Goal: Task Accomplishment & Management: Use online tool/utility

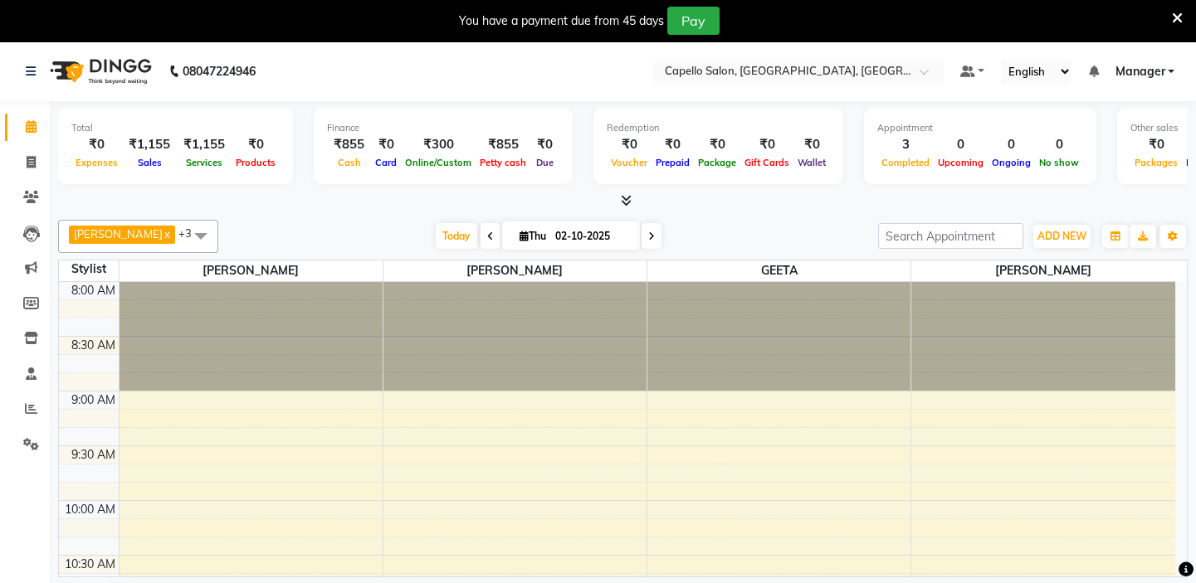
click at [626, 198] on icon at bounding box center [626, 200] width 11 height 12
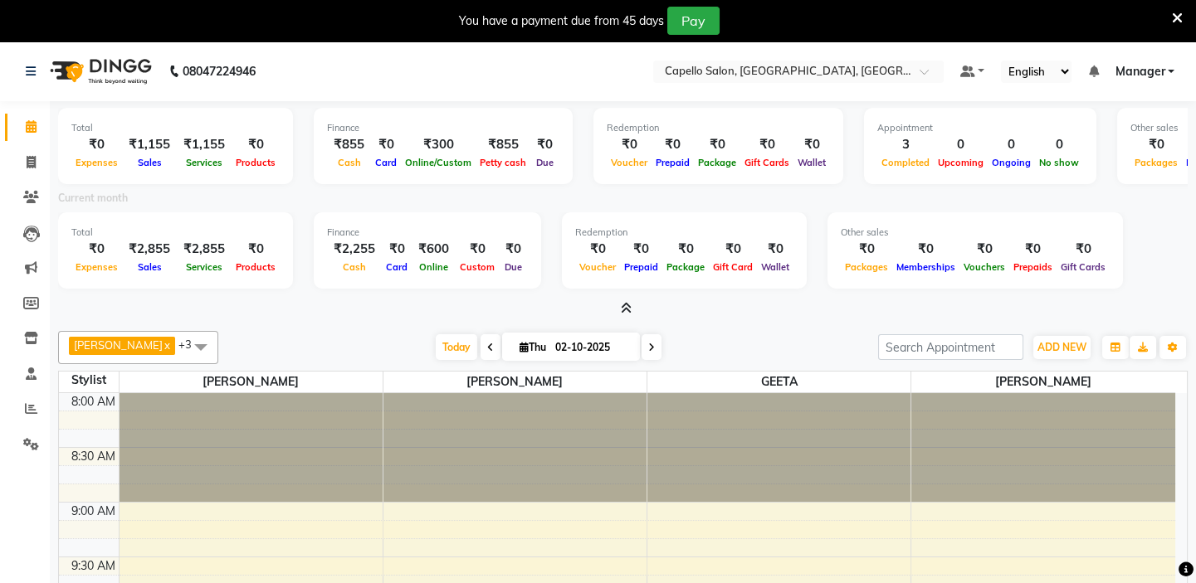
click at [623, 303] on icon at bounding box center [626, 308] width 11 height 12
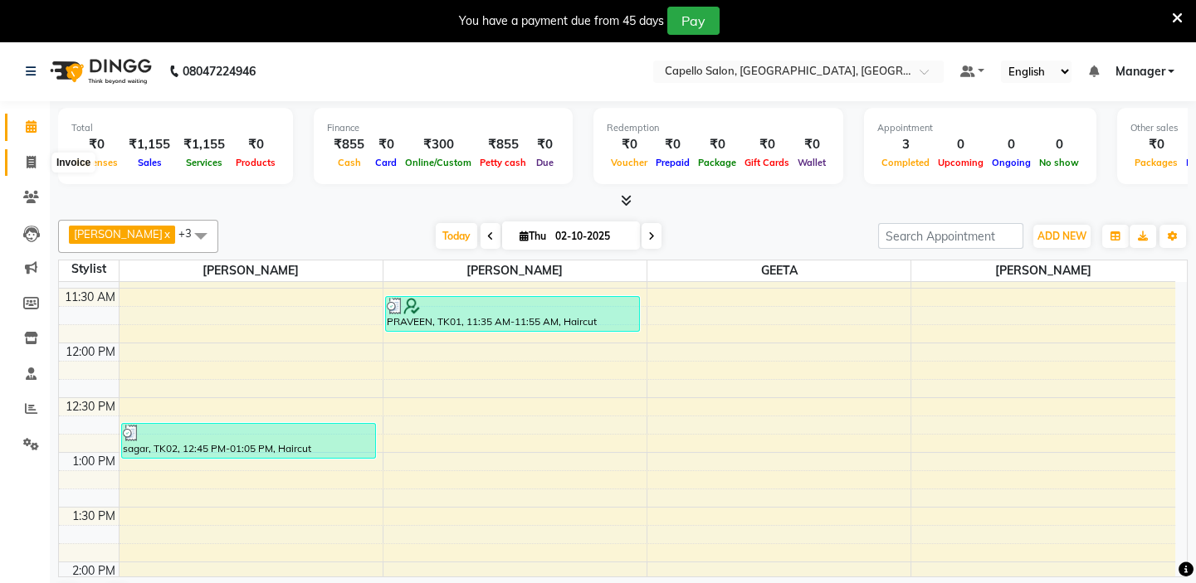
click at [27, 159] on icon at bounding box center [31, 162] width 9 height 12
select select "service"
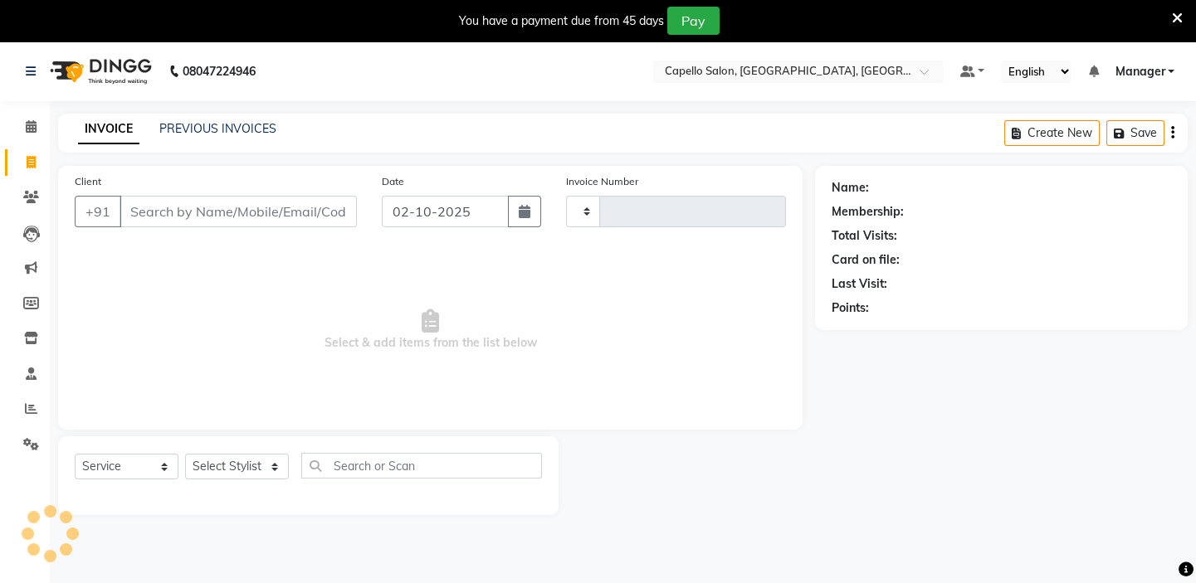
click at [269, 214] on input "Client" at bounding box center [237, 212] width 237 height 32
type input "1978"
select select "4763"
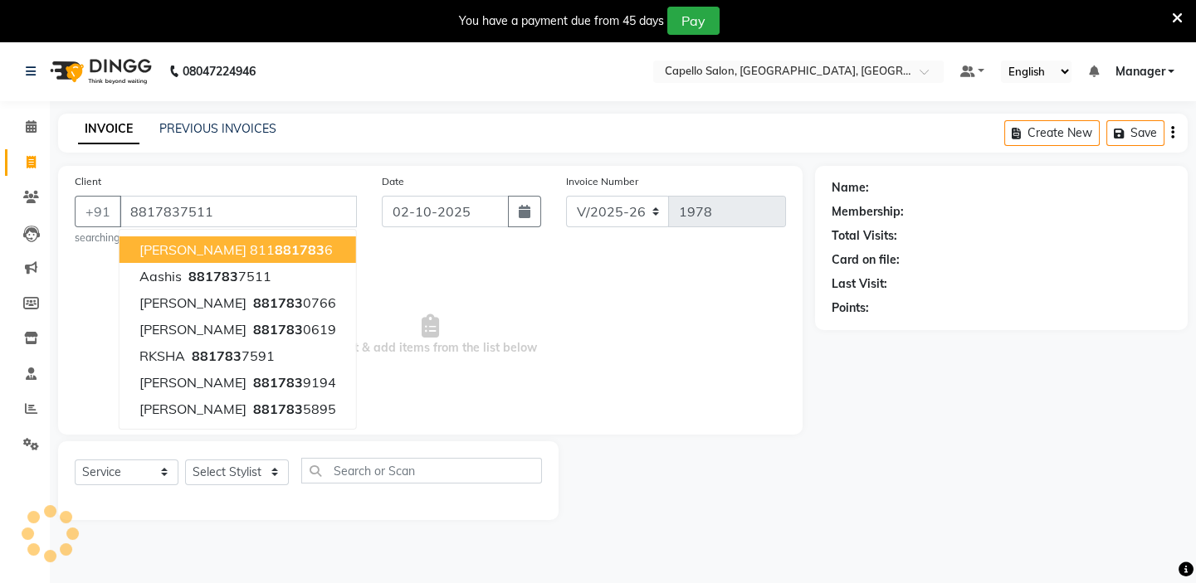
type input "8817837511"
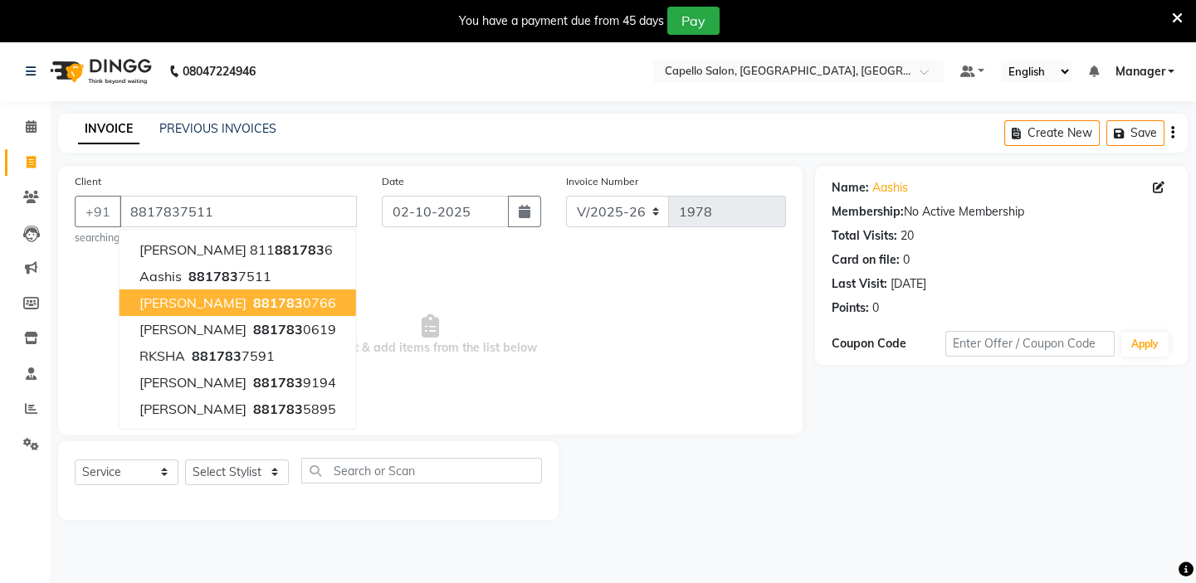
click at [544, 376] on span "Select & add items from the list below" at bounding box center [430, 335] width 711 height 166
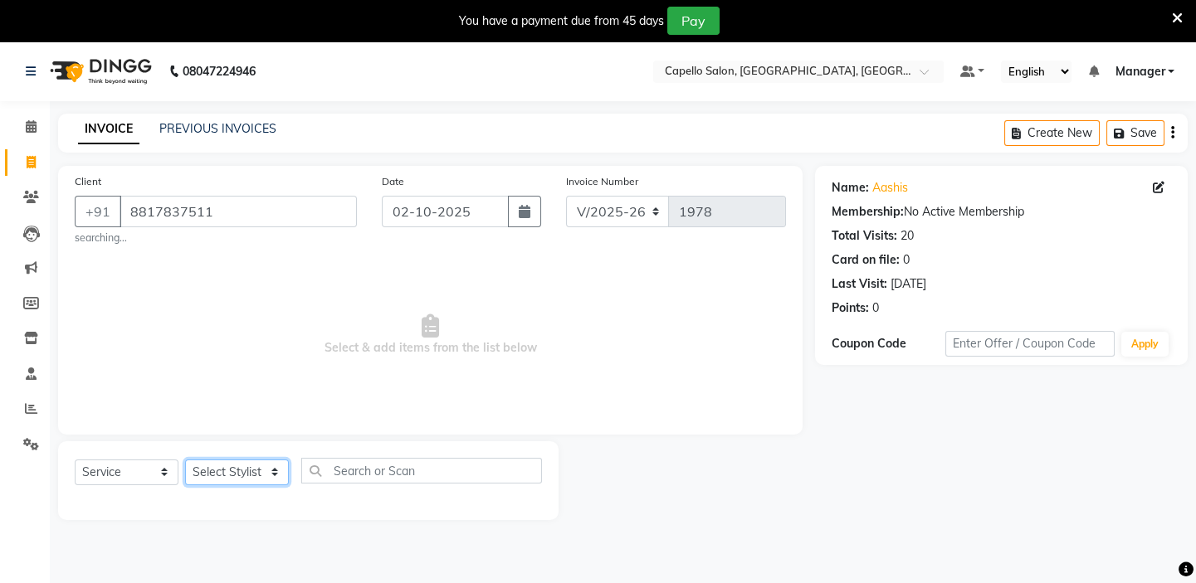
drag, startPoint x: 222, startPoint y: 477, endPoint x: 224, endPoint y: 467, distance: 10.3
click at [222, 477] on select "Select Stylist Admin [PERSON_NAME] [PERSON_NAME] [PERSON_NAME] [PERSON_NAME] Ma…" at bounding box center [237, 473] width 104 height 26
select select "28945"
click at [185, 460] on select "Select Stylist Admin [PERSON_NAME] [PERSON_NAME] [PERSON_NAME] [PERSON_NAME] Ma…" at bounding box center [237, 473] width 104 height 26
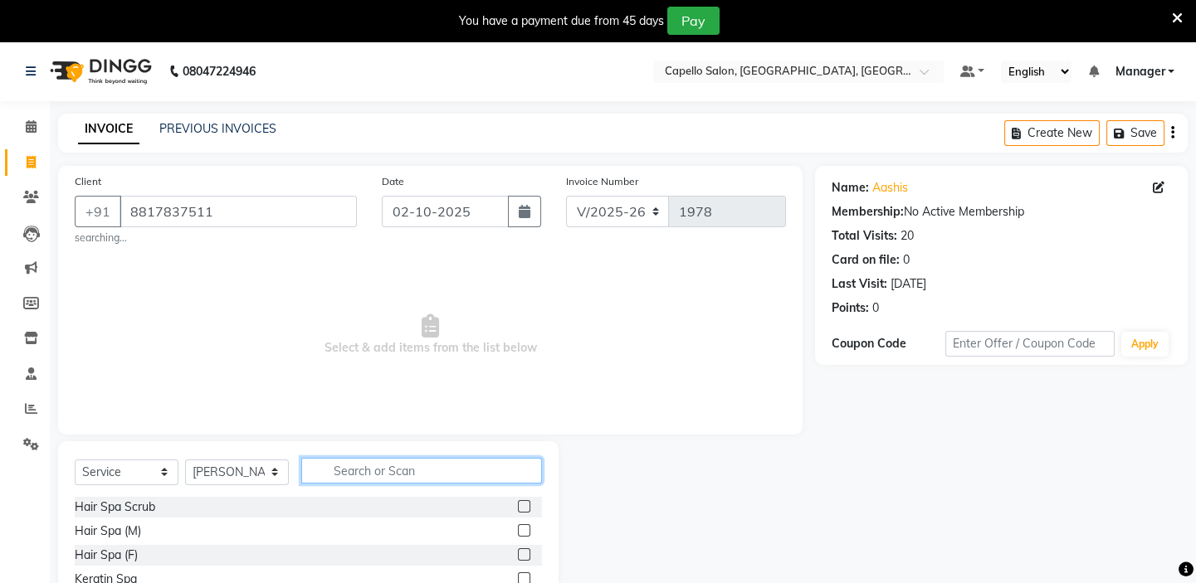
click at [421, 473] on input "text" at bounding box center [421, 471] width 241 height 26
type input "bear"
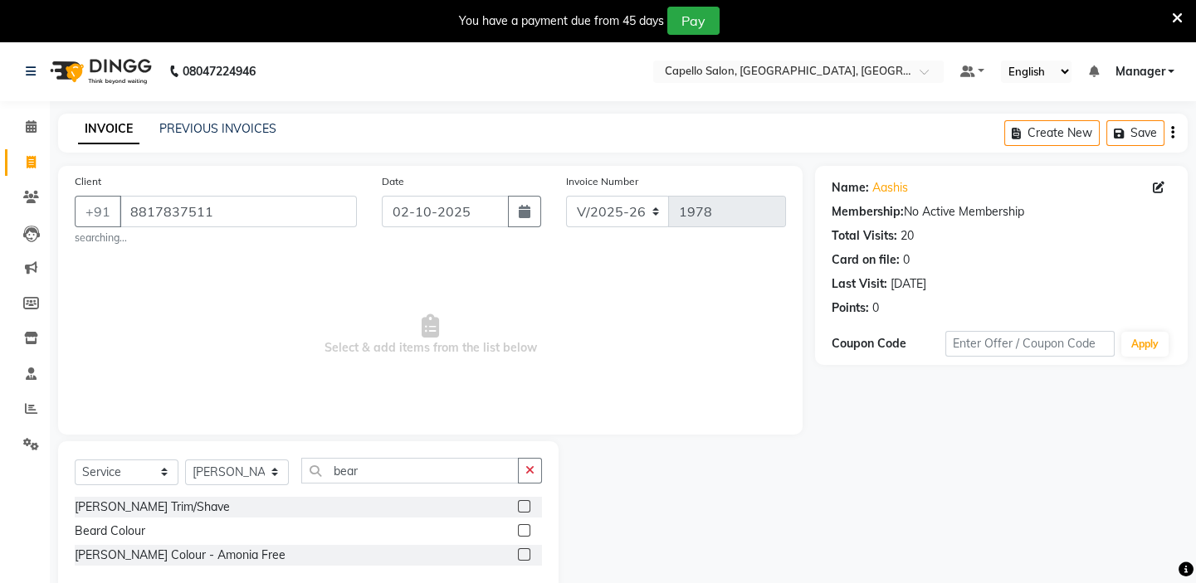
click at [524, 506] on label at bounding box center [524, 506] width 12 height 12
click at [524, 506] on input "checkbox" at bounding box center [523, 507] width 11 height 11
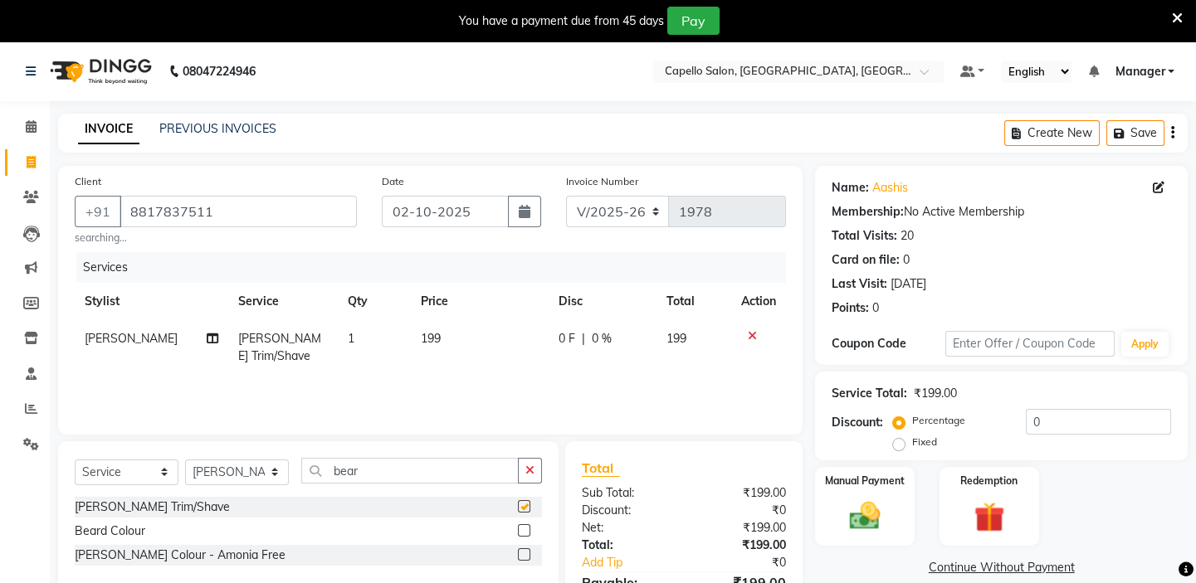
checkbox input "false"
click at [427, 341] on span "199" at bounding box center [431, 338] width 20 height 15
select select "28945"
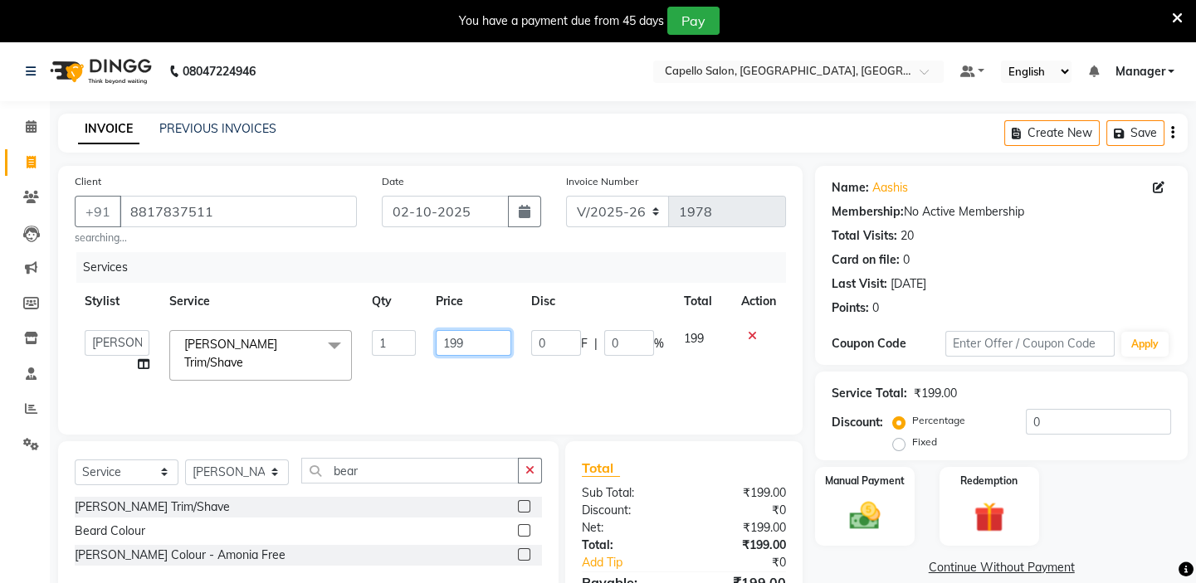
click at [451, 339] on input "199" at bounding box center [474, 343] width 76 height 26
type input "200"
click at [470, 380] on div "Services Stylist Service Qty Price Disc Total Action Admin [PERSON_NAME] shirwa…" at bounding box center [430, 335] width 711 height 166
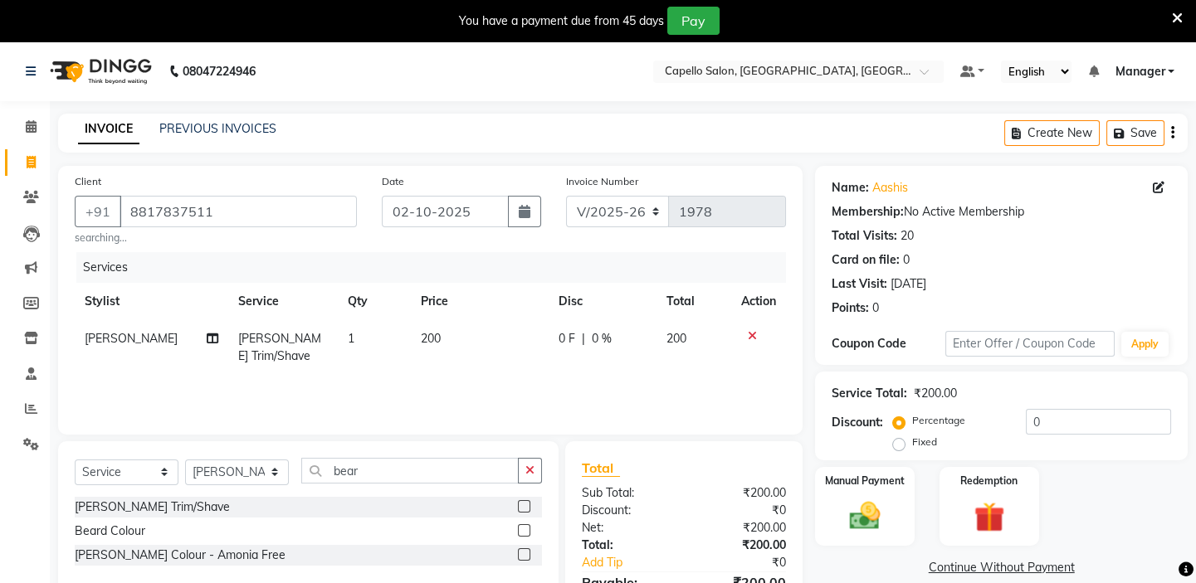
scroll to position [92, 0]
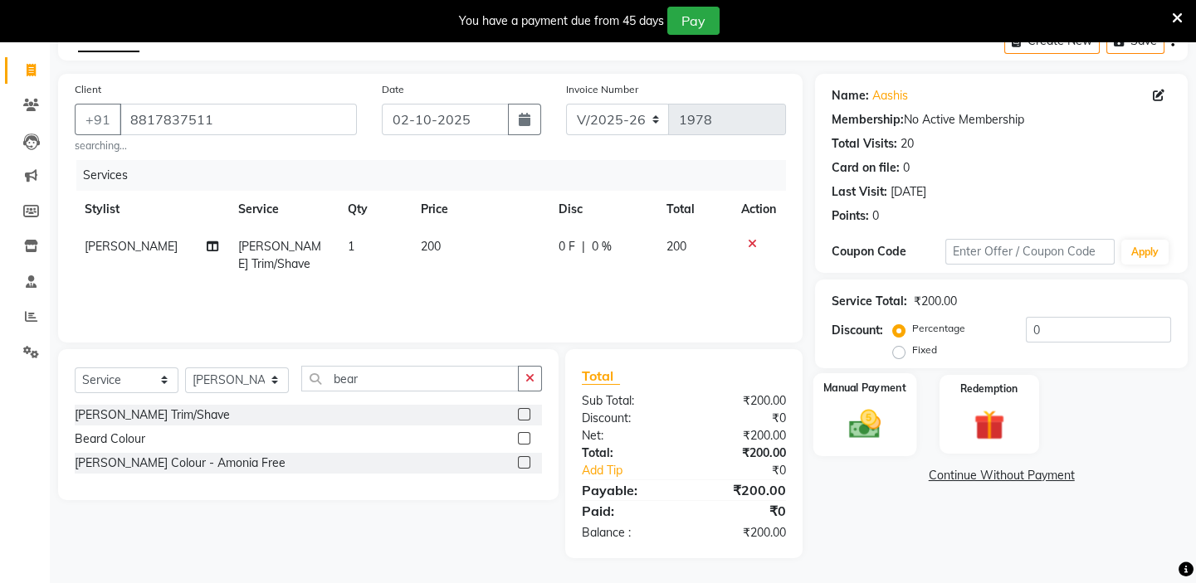
click at [875, 427] on img at bounding box center [864, 424] width 51 height 37
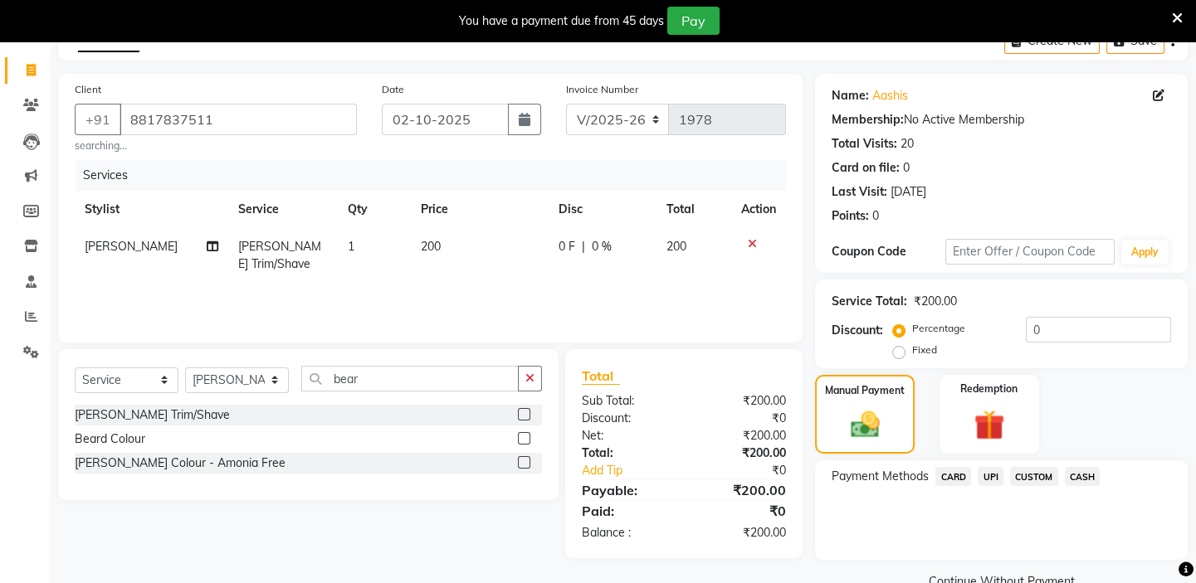
scroll to position [128, 0]
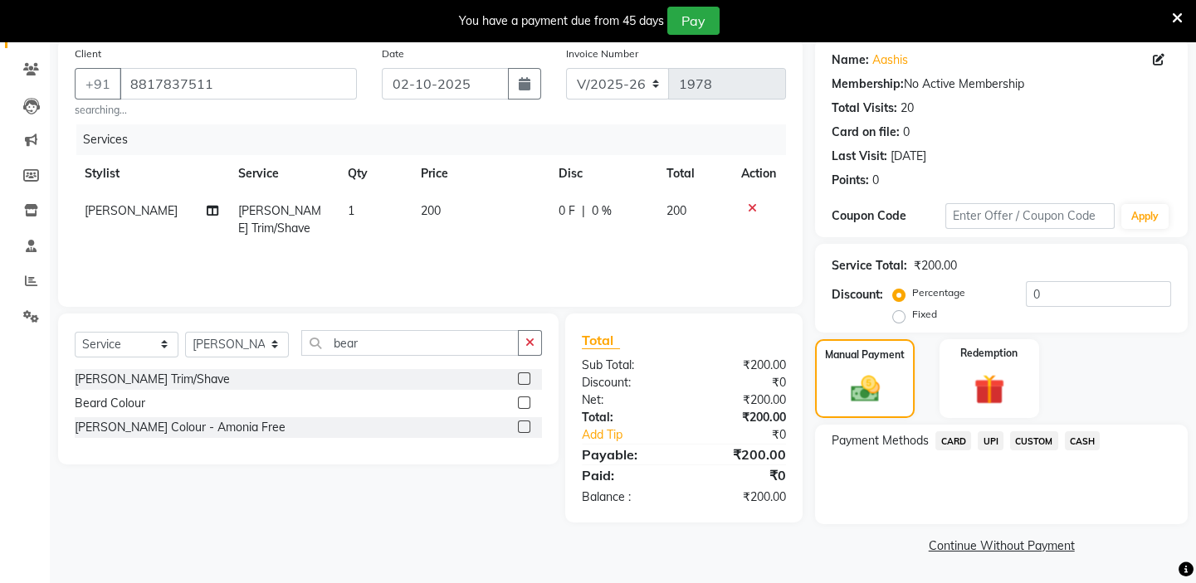
click at [1075, 437] on span "CASH" at bounding box center [1083, 440] width 36 height 19
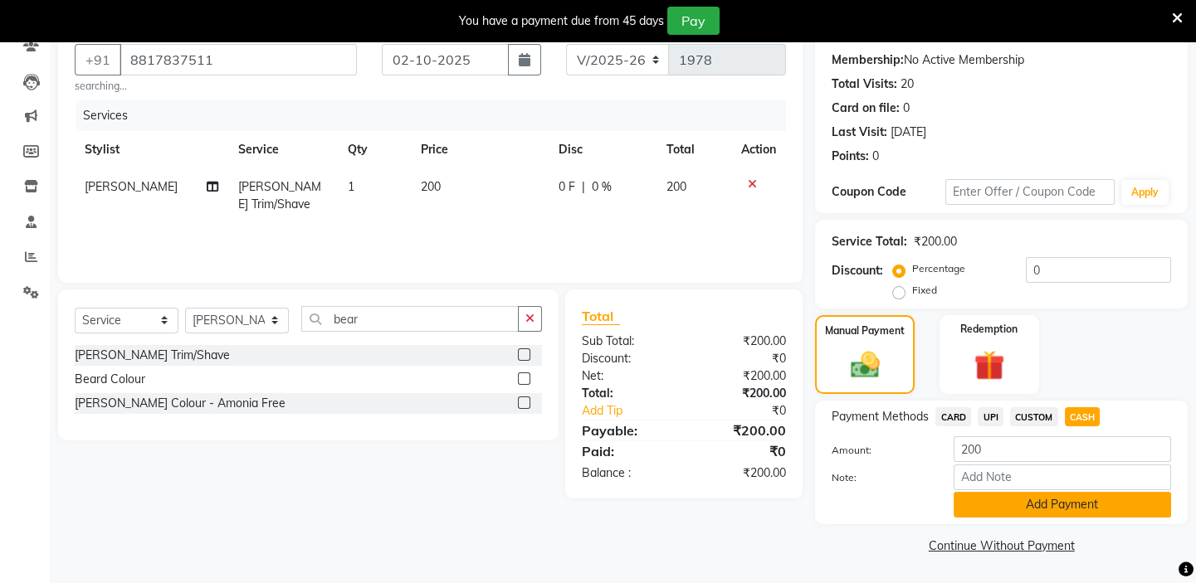
click at [1045, 513] on button "Add Payment" at bounding box center [1061, 505] width 217 height 26
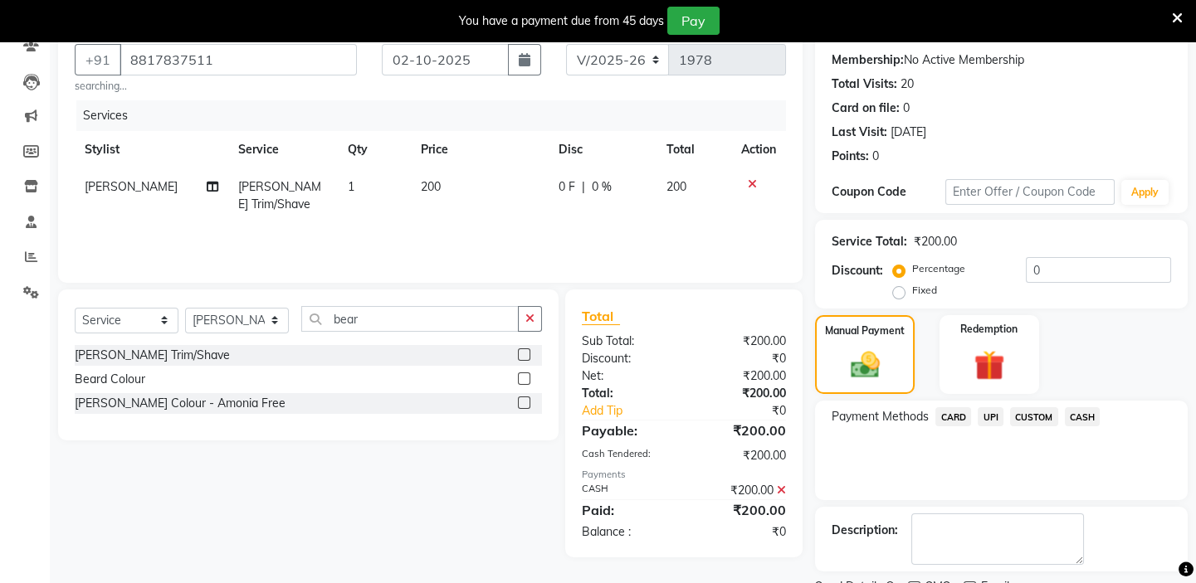
scroll to position [221, 0]
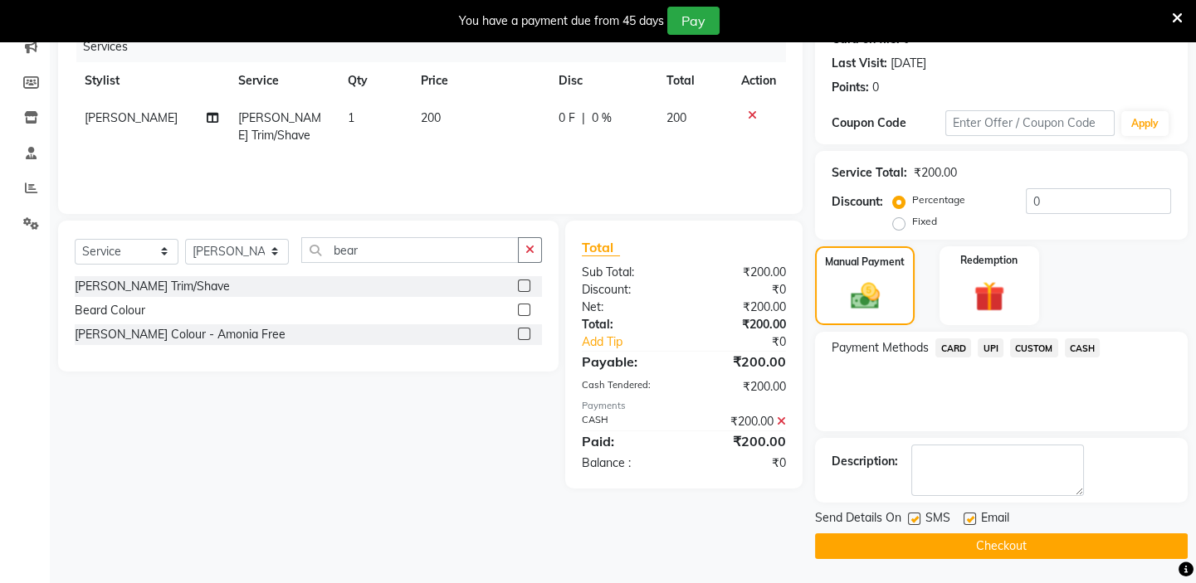
click at [1023, 548] on button "Checkout" at bounding box center [1001, 547] width 373 height 26
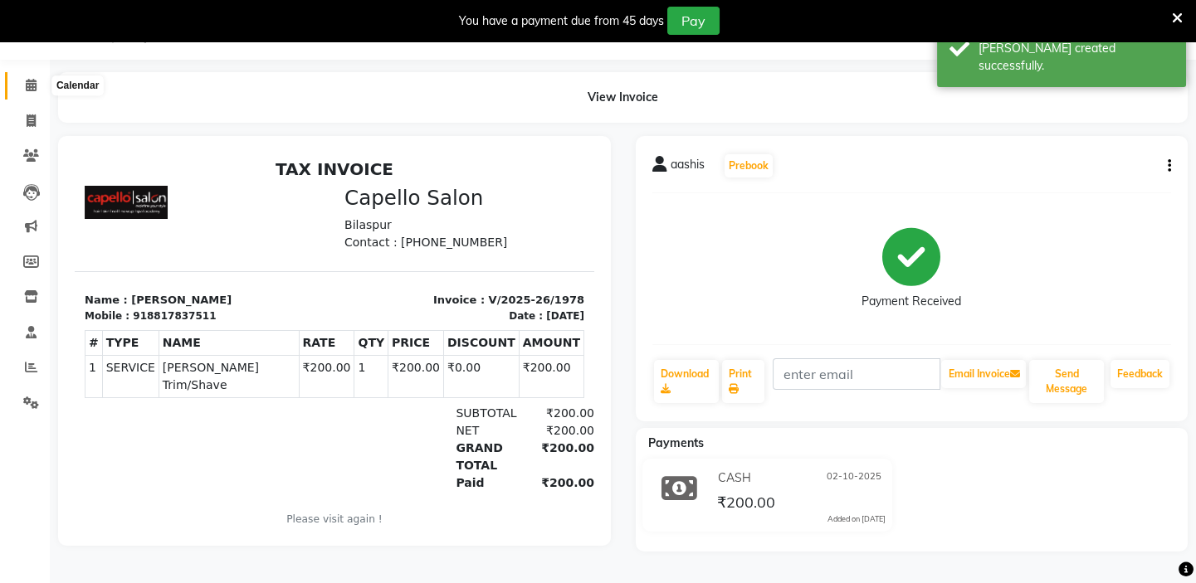
click at [26, 83] on icon at bounding box center [31, 85] width 11 height 12
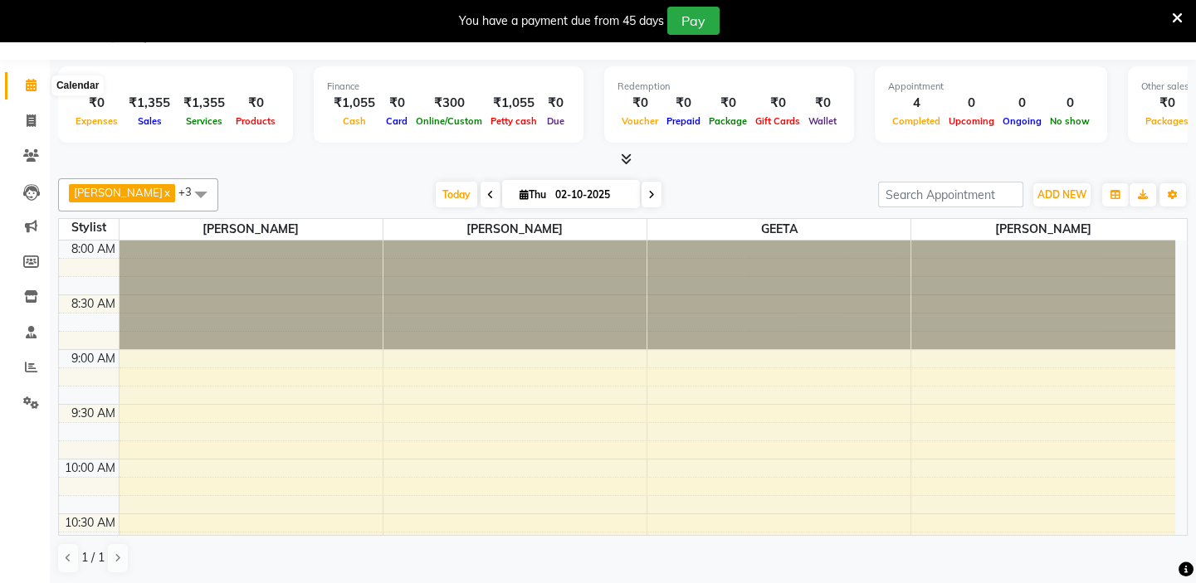
click at [27, 80] on icon at bounding box center [31, 85] width 11 height 12
